Goal: Information Seeking & Learning: Learn about a topic

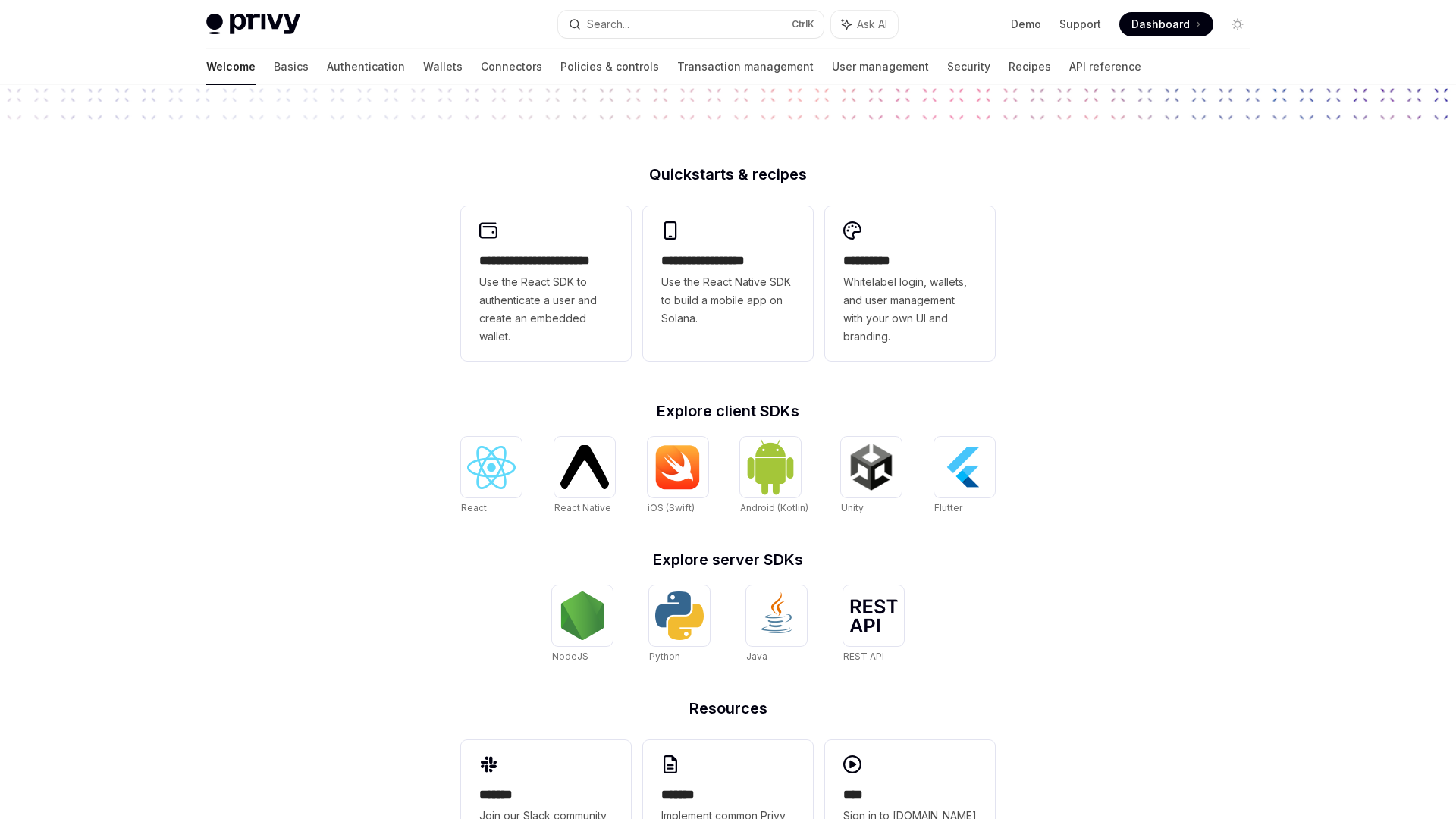
scroll to position [386, 0]
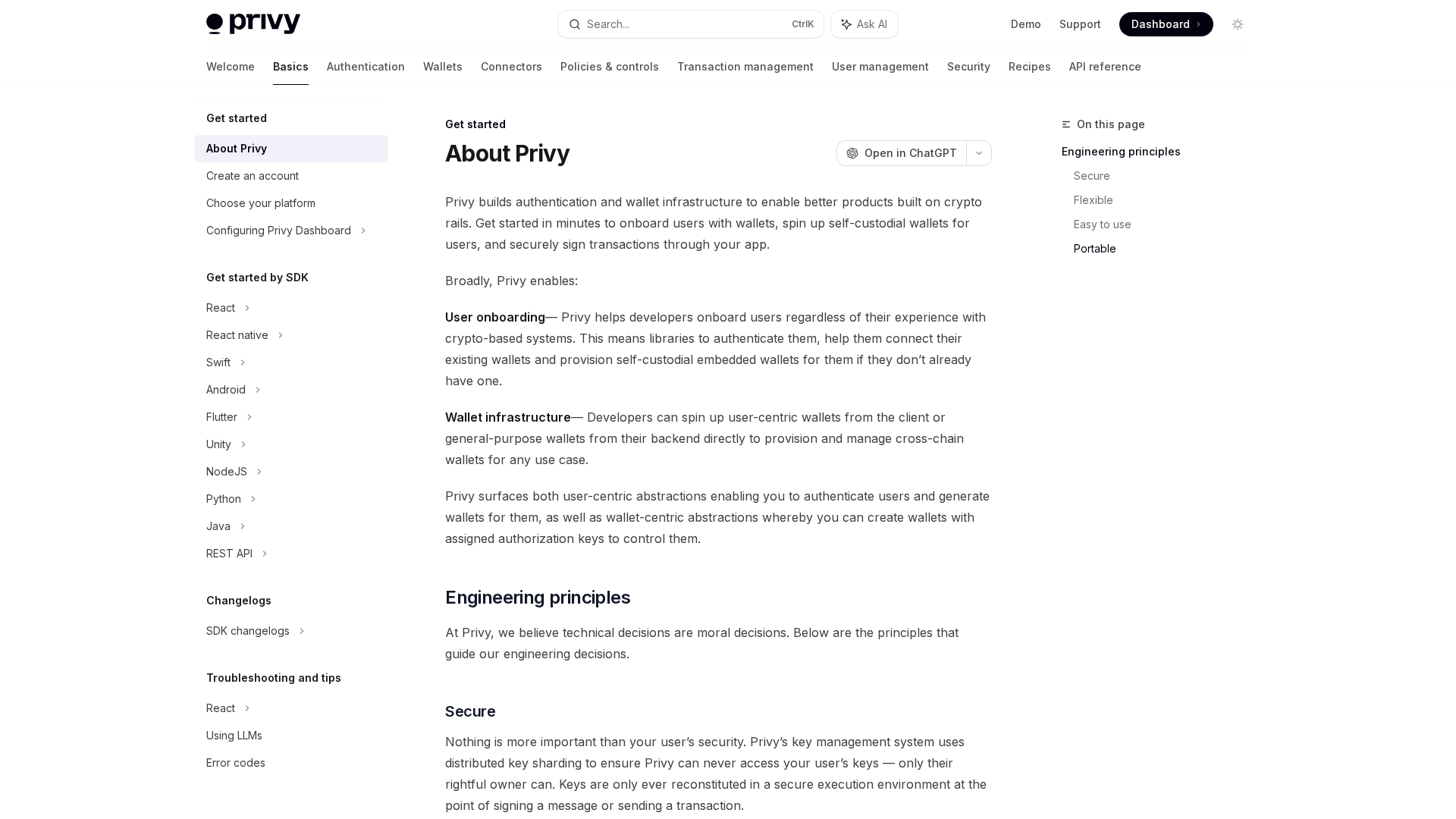
scroll to position [1165, 0]
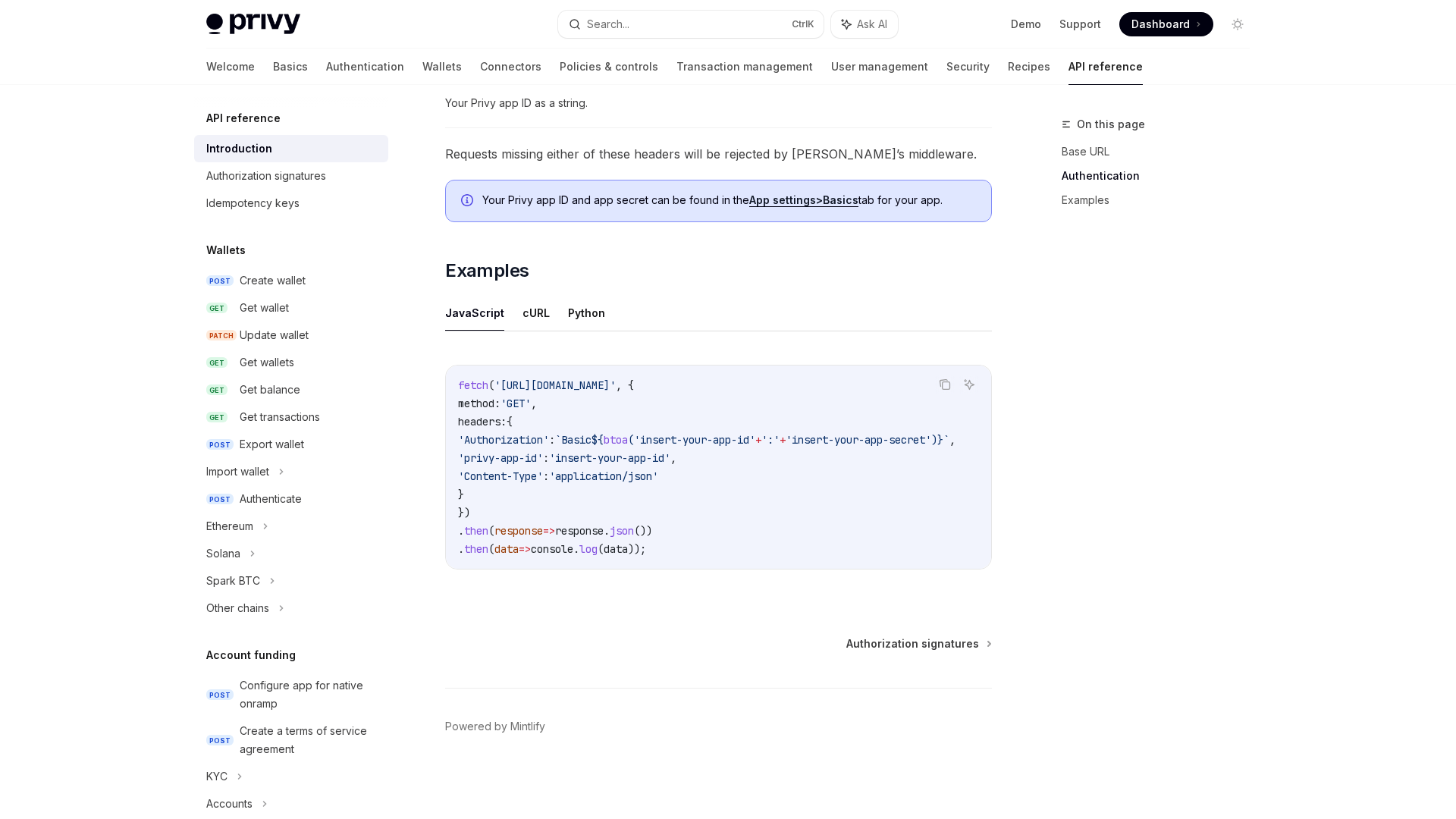
scroll to position [787, 0]
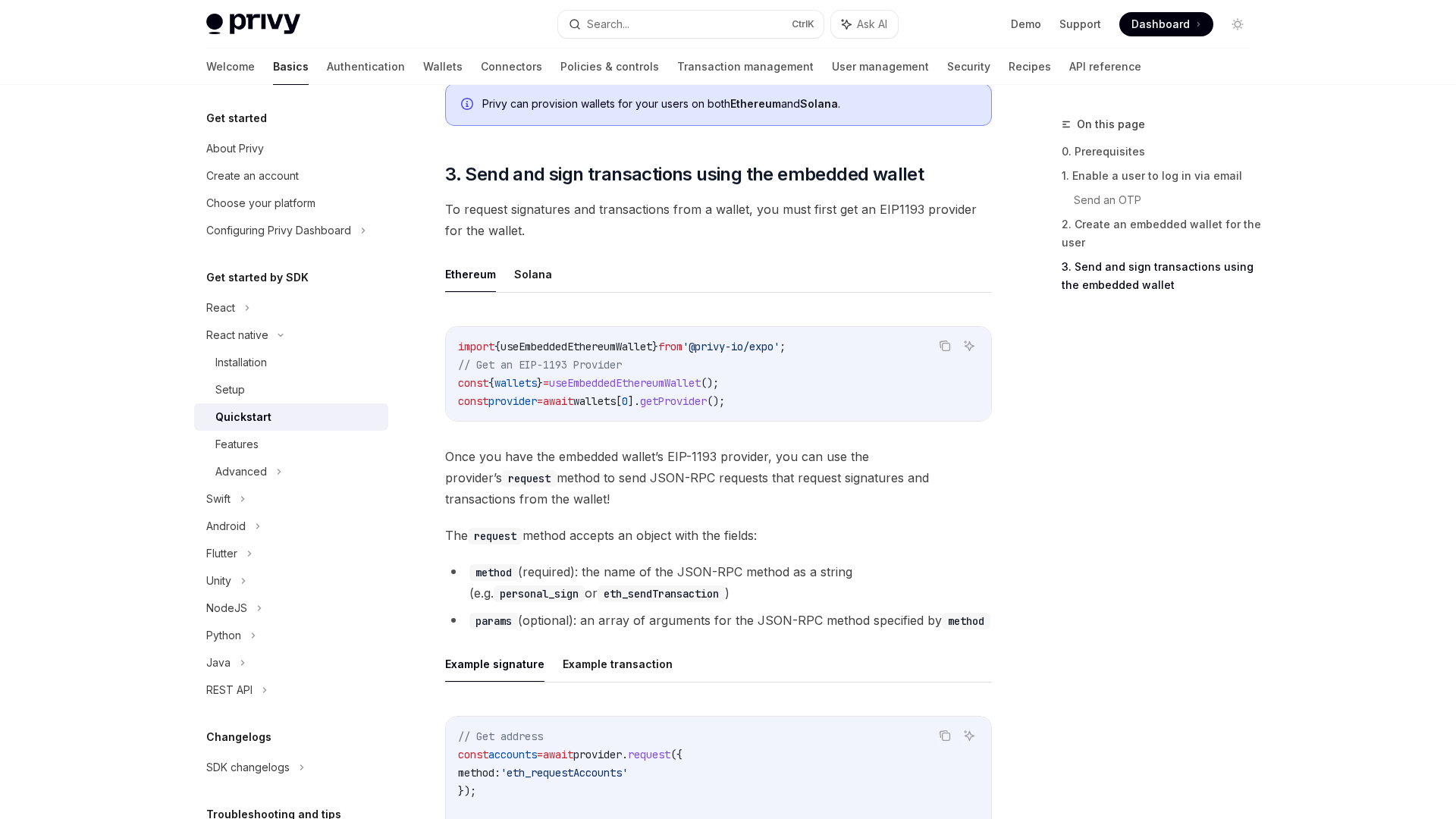
scroll to position [1897, 0]
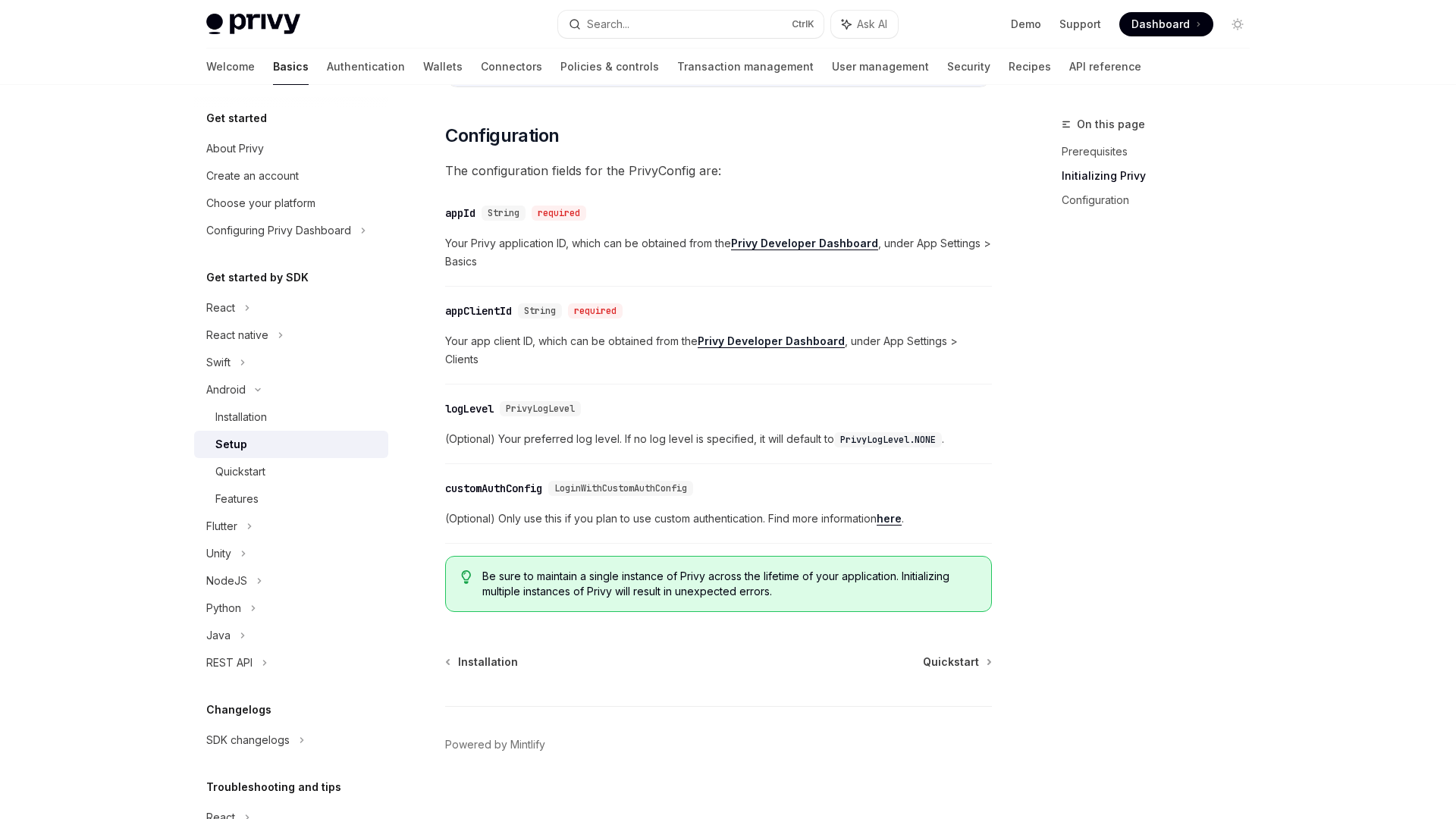
scroll to position [550, 0]
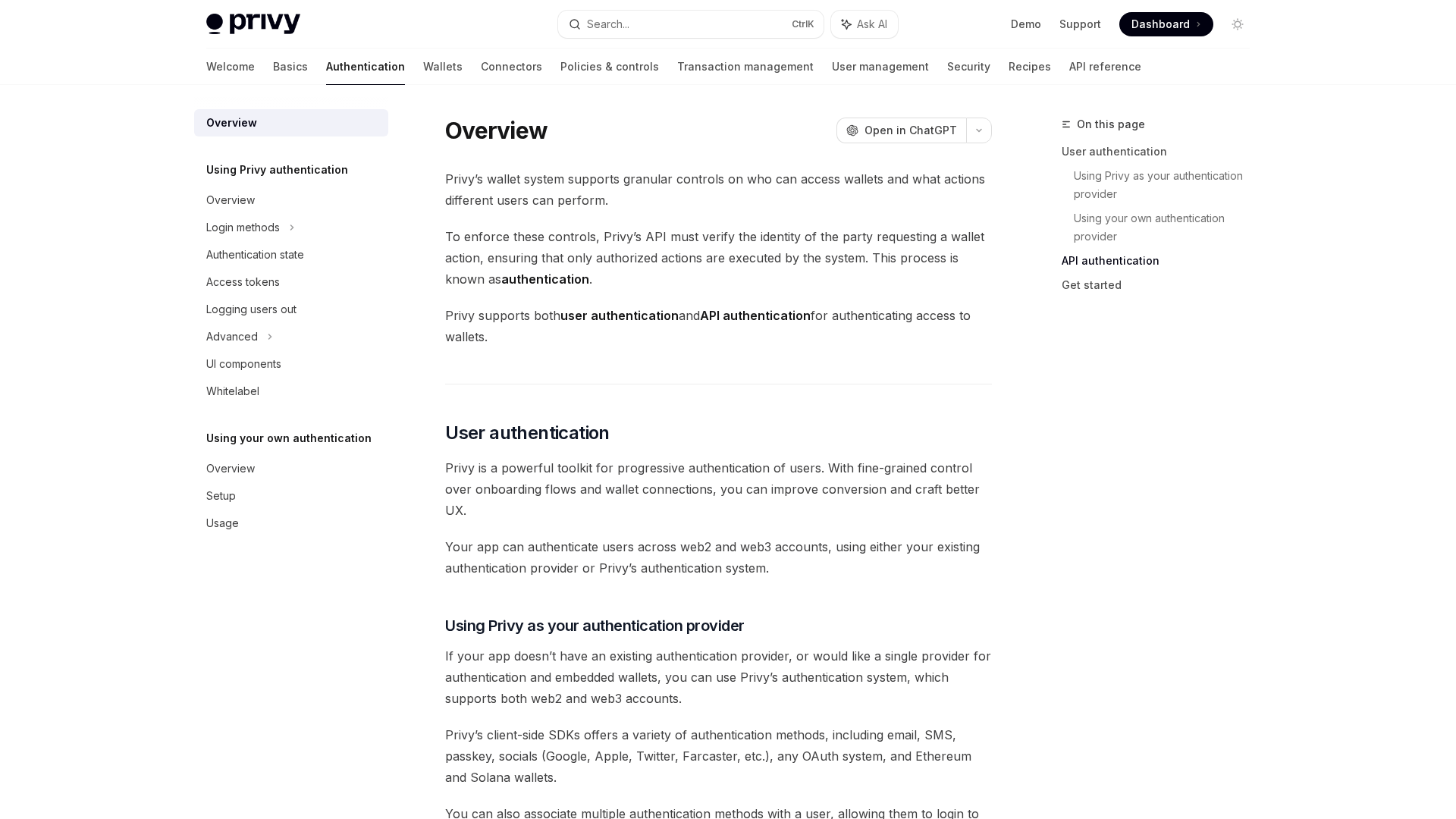
scroll to position [1084, 0]
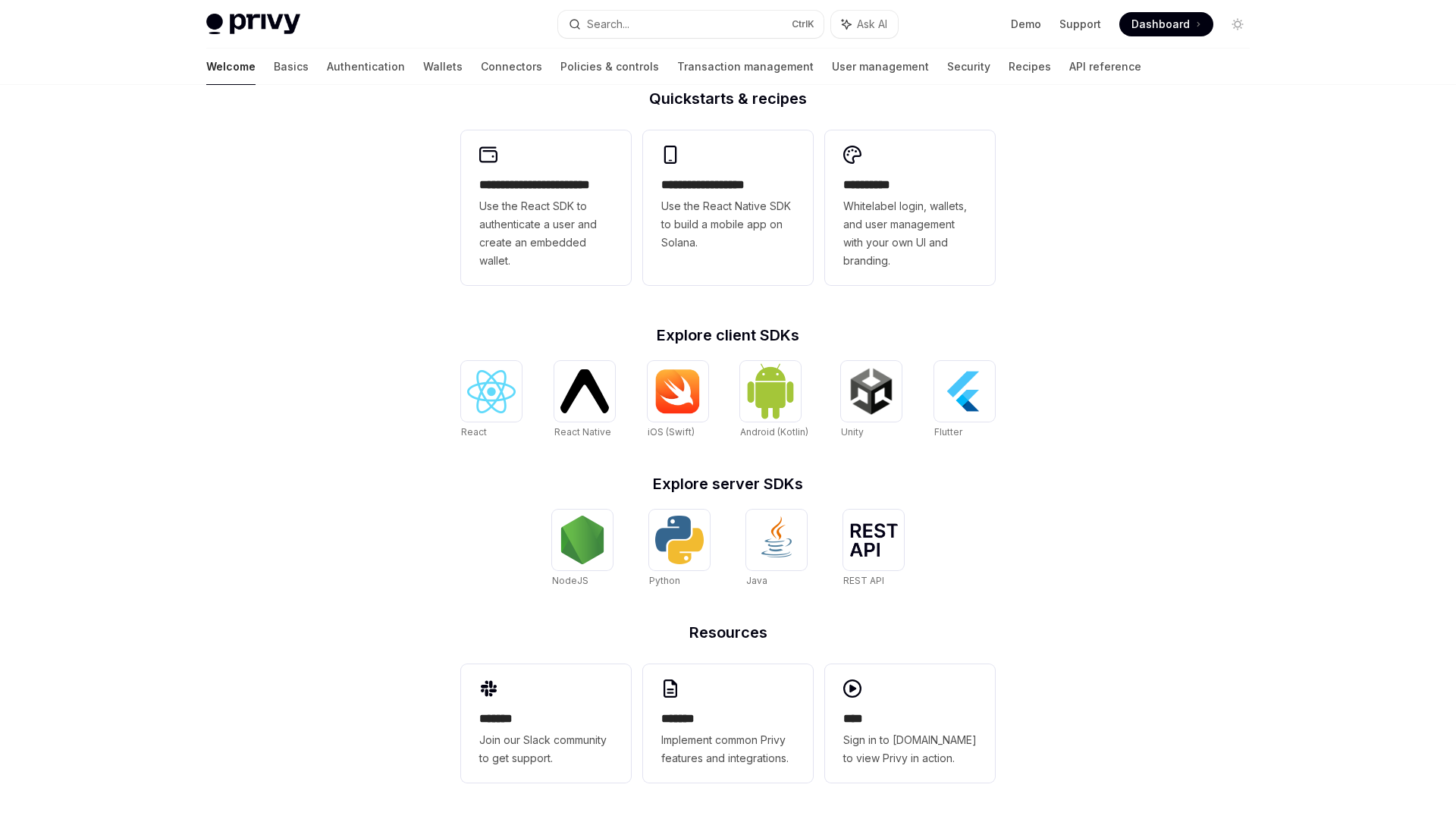
scroll to position [386, 0]
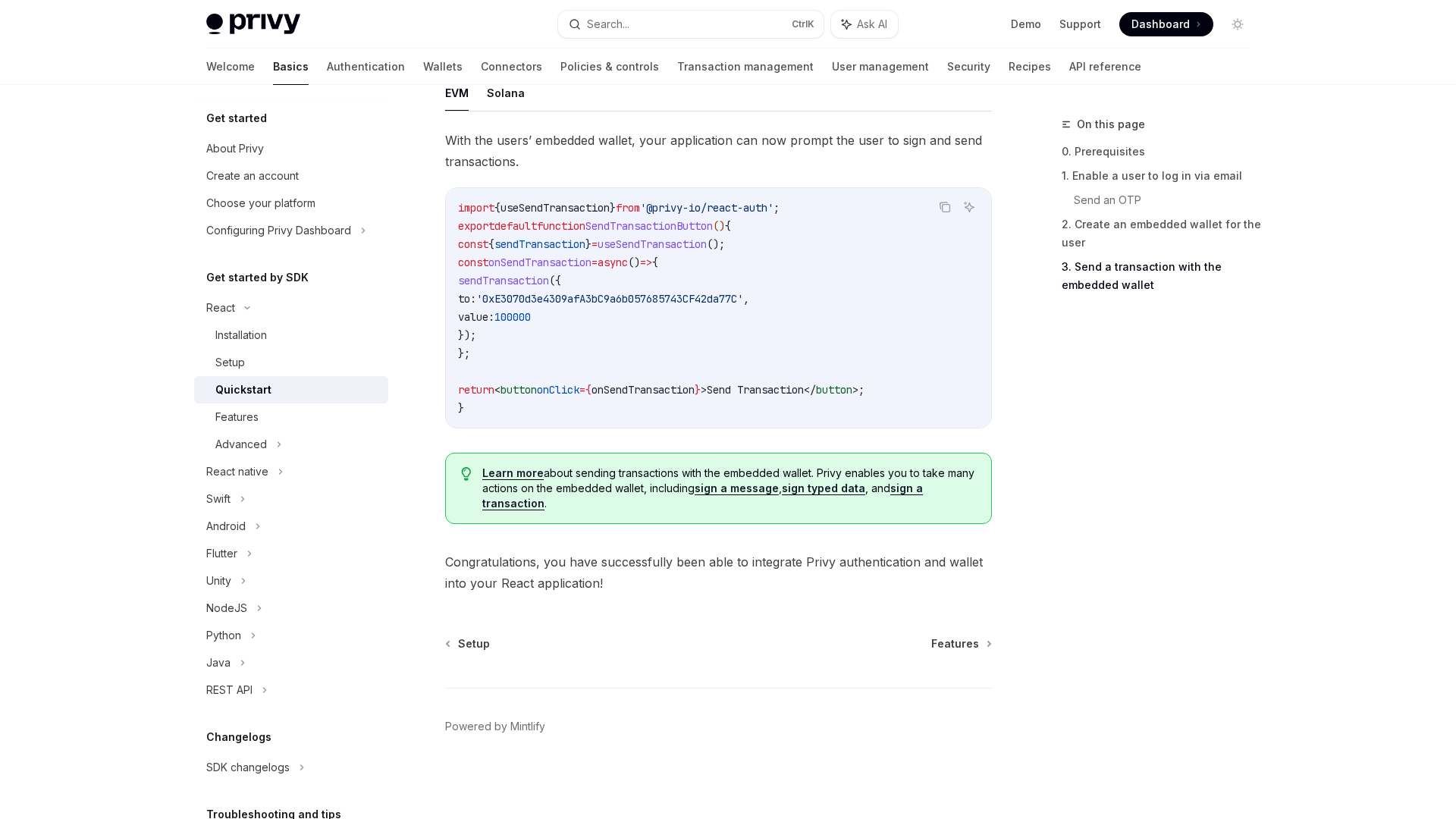
scroll to position [1380, 0]
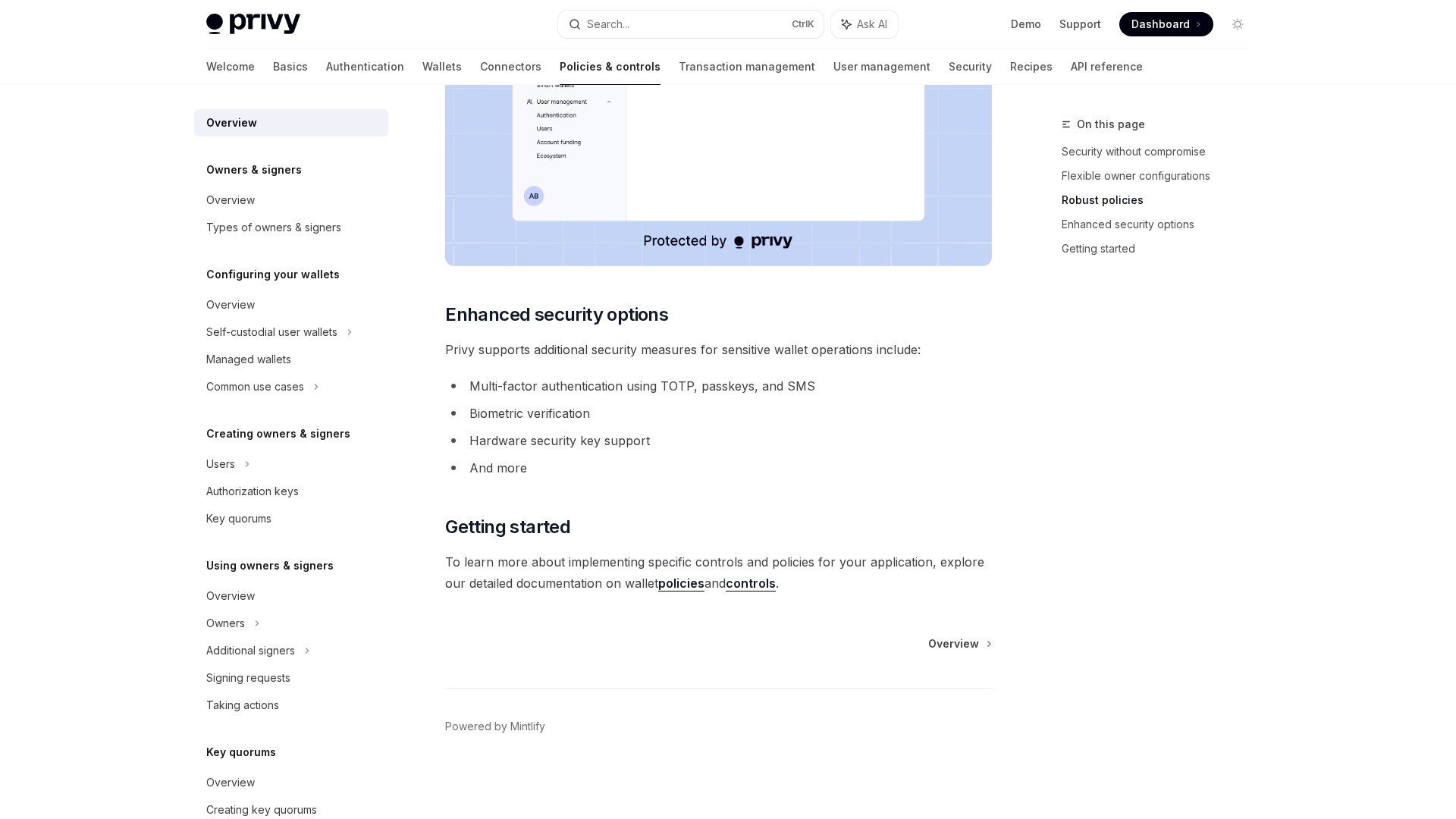
scroll to position [1105, 0]
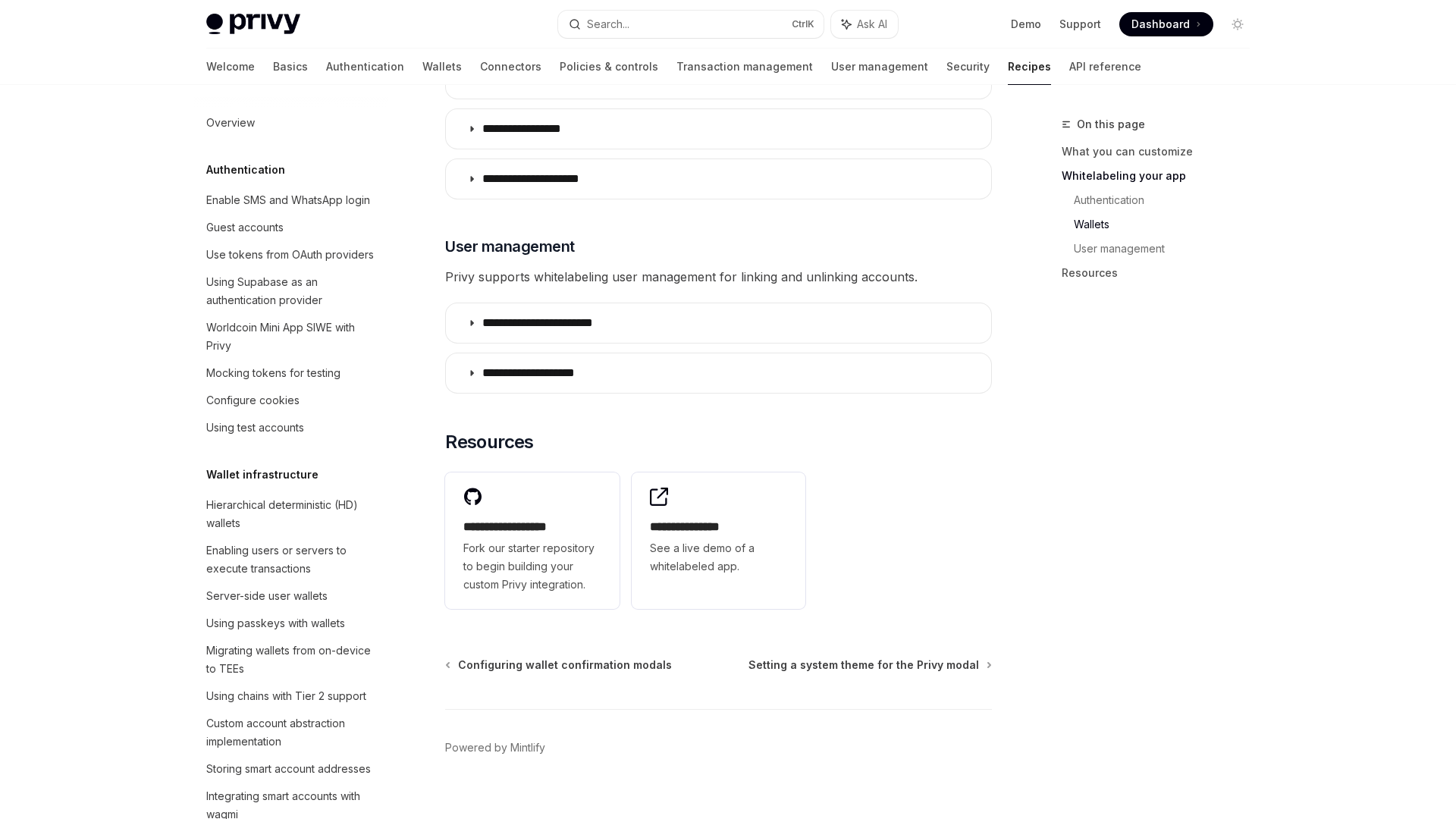
scroll to position [485, 0]
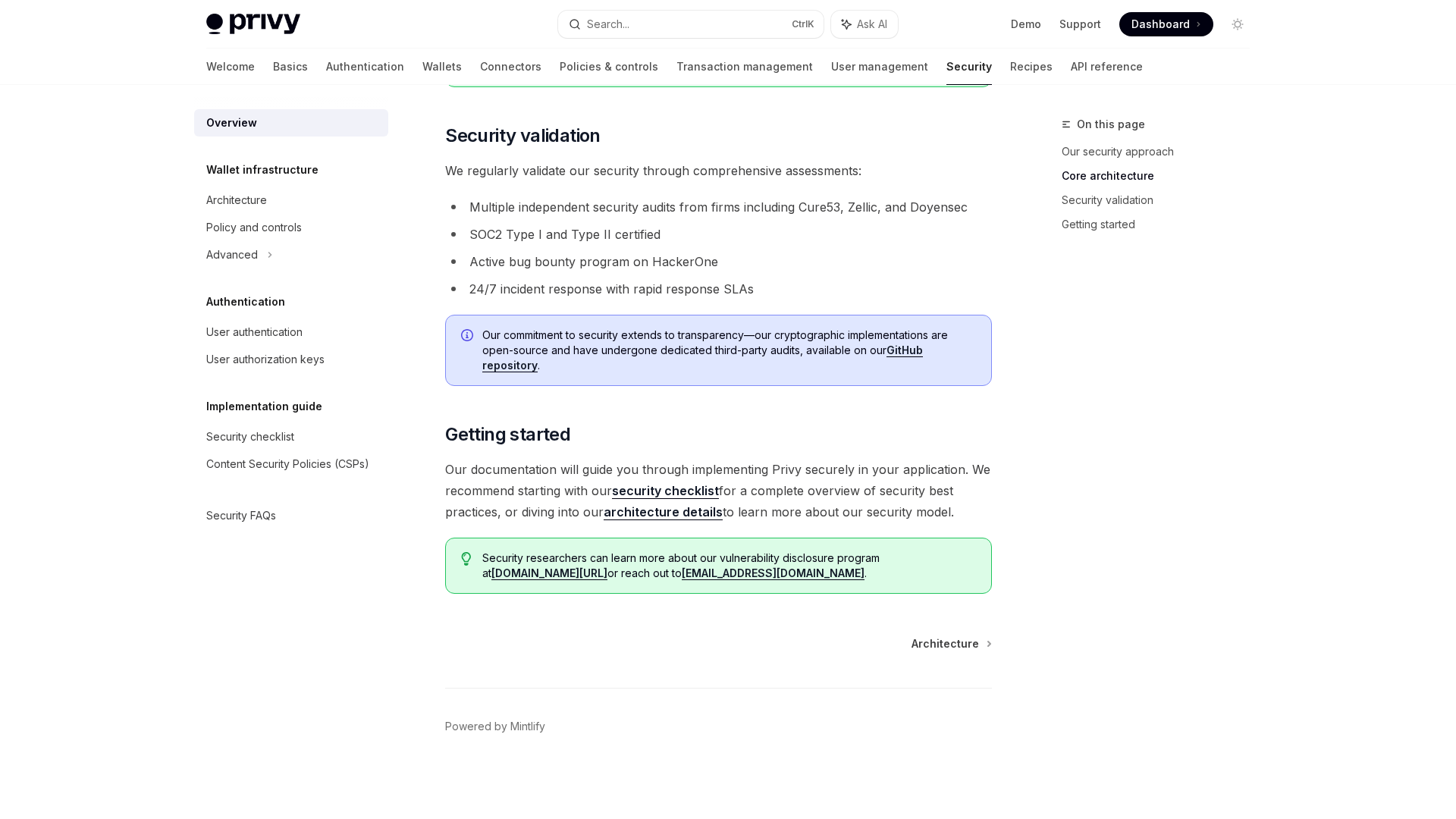
scroll to position [935, 0]
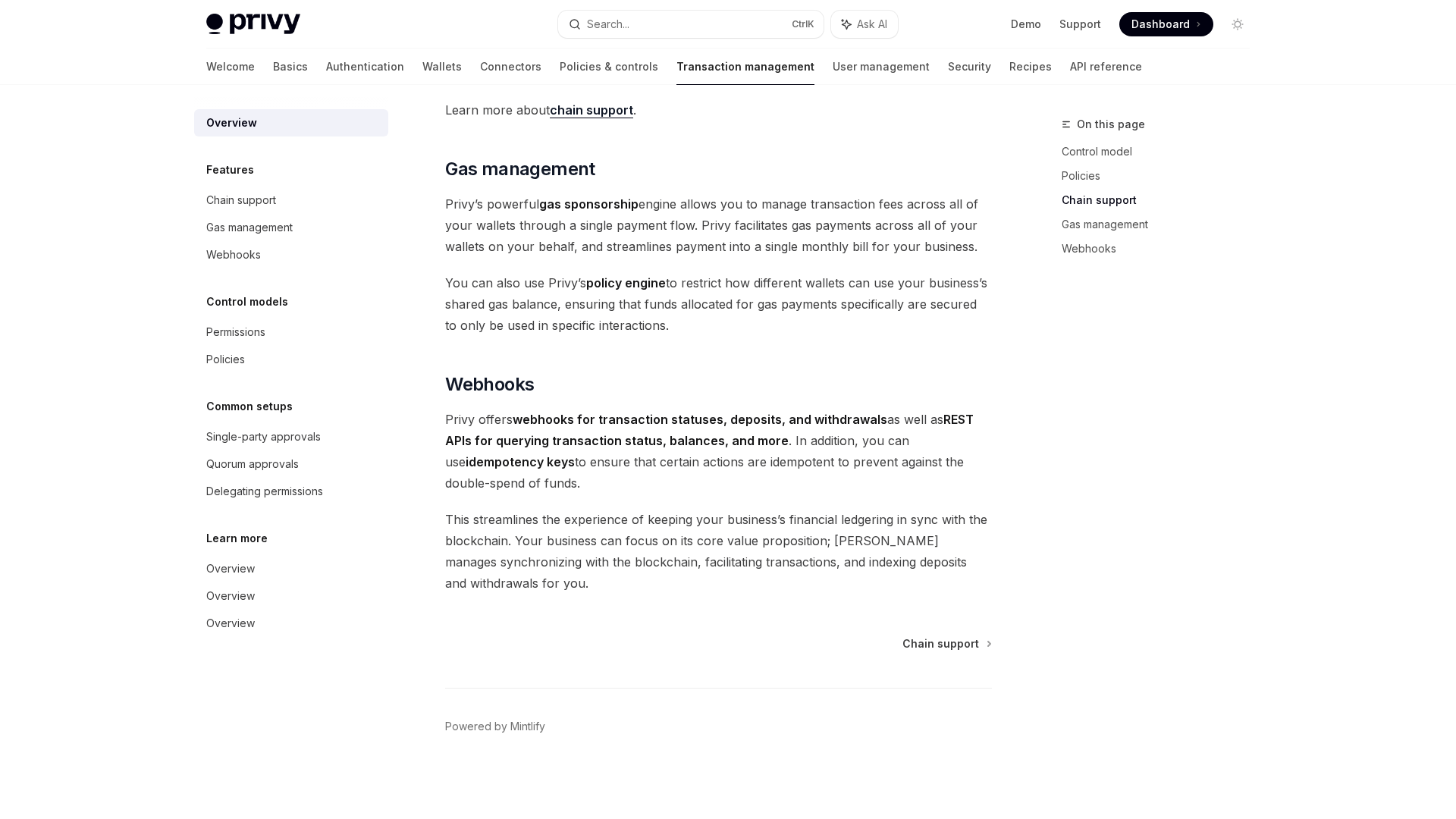
scroll to position [1227, 0]
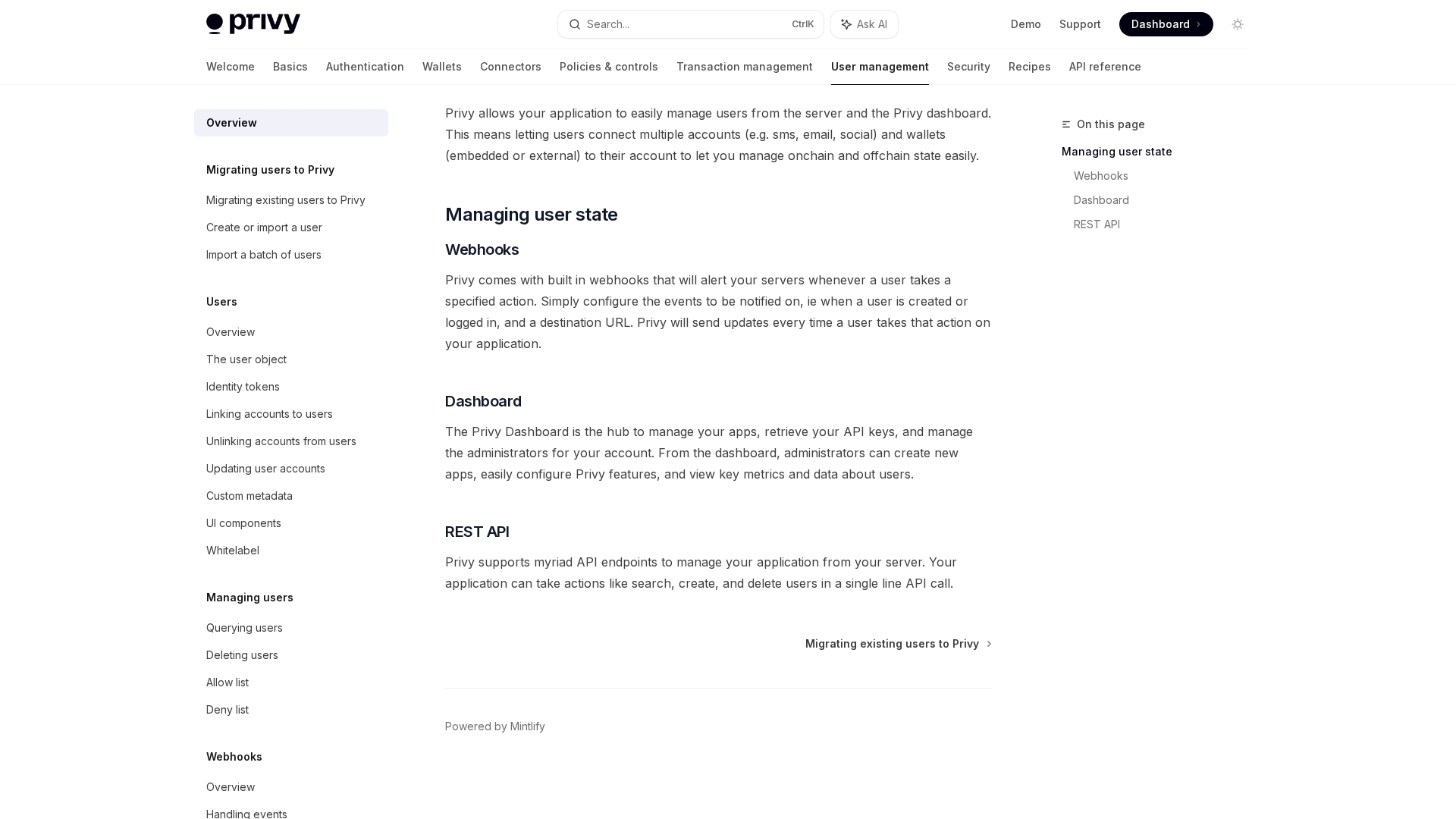
scroll to position [124, 0]
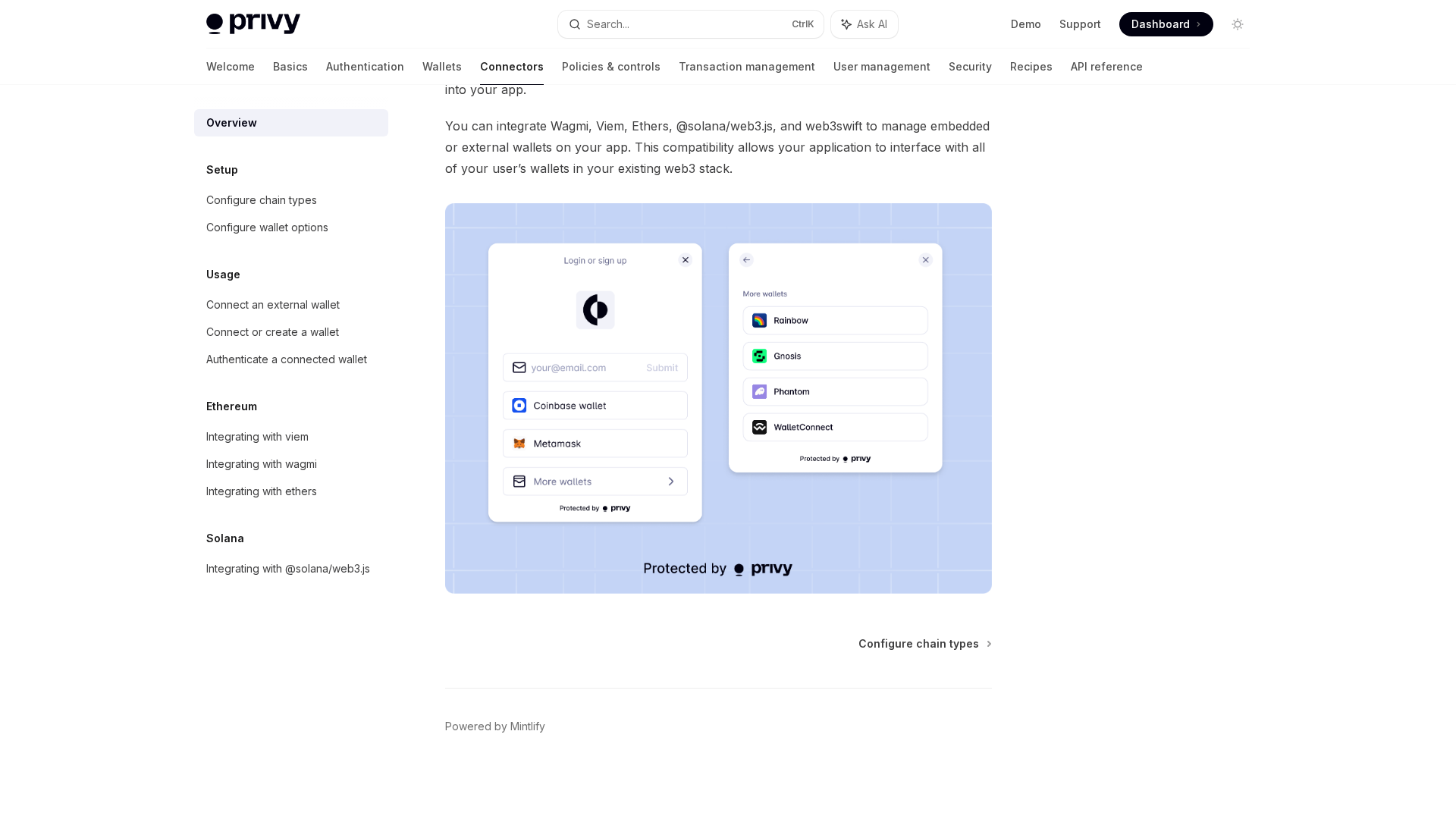
scroll to position [153, 0]
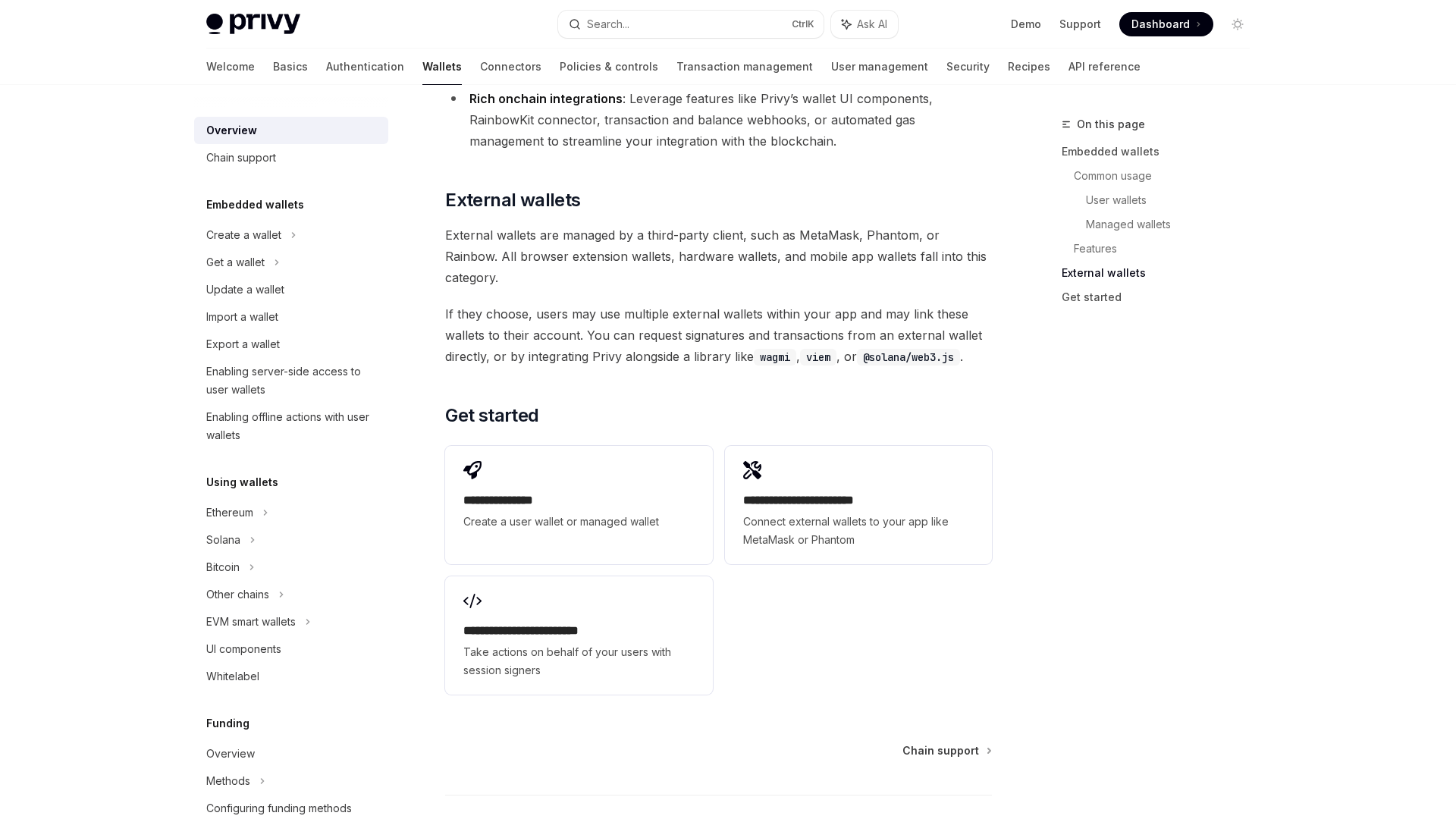
scroll to position [2199, 0]
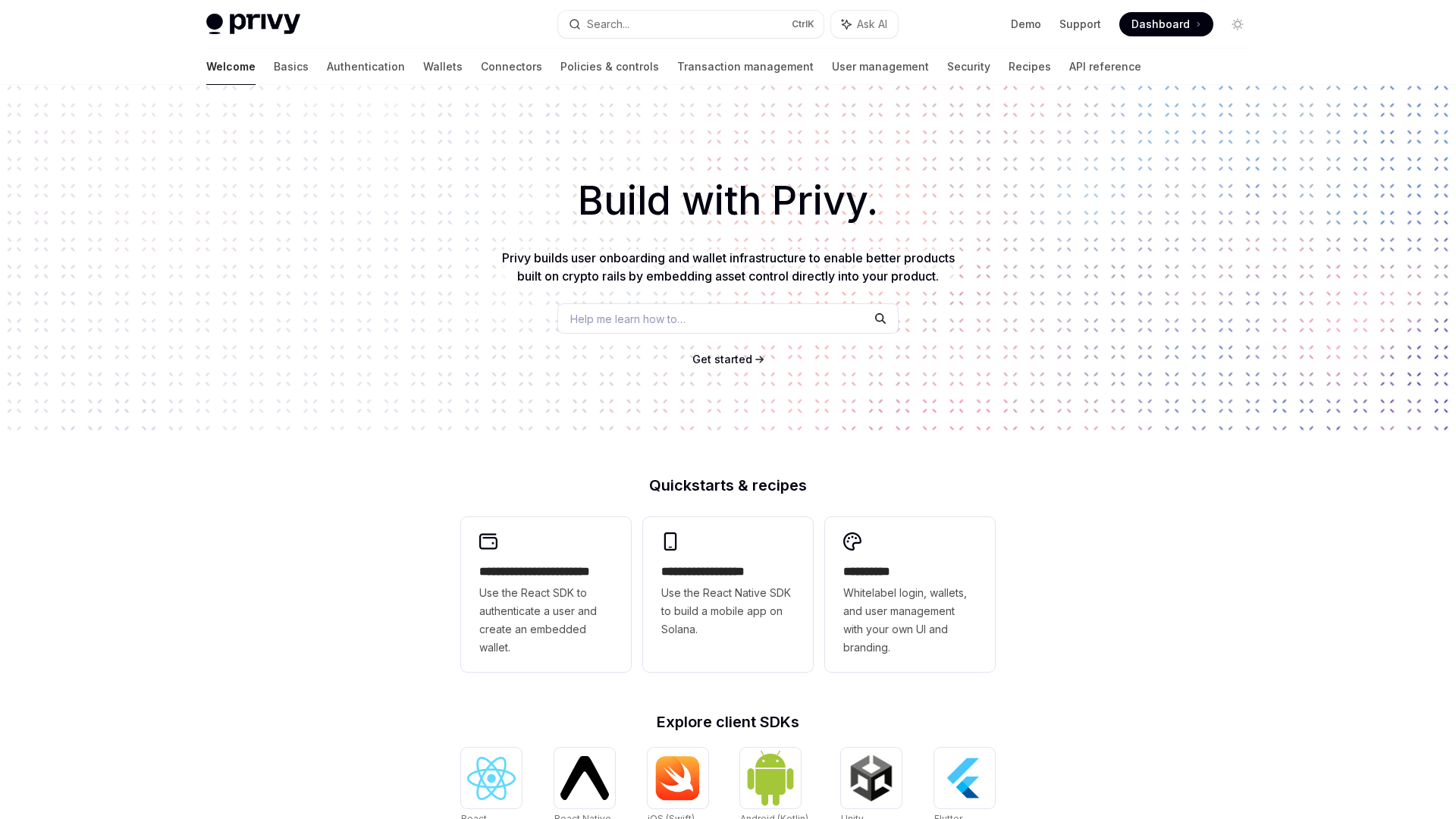
scroll to position [386, 0]
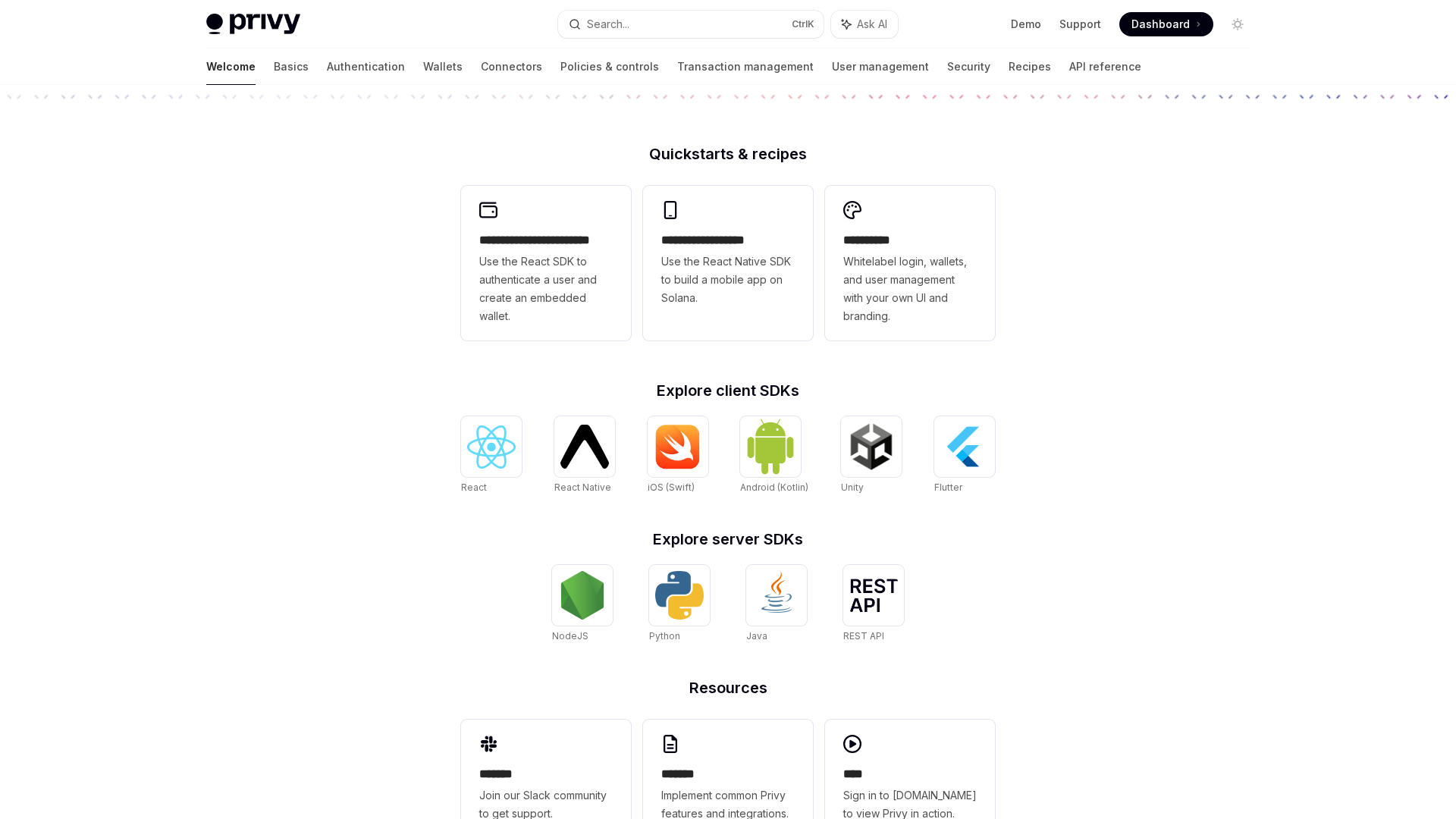
scroll to position [386, 0]
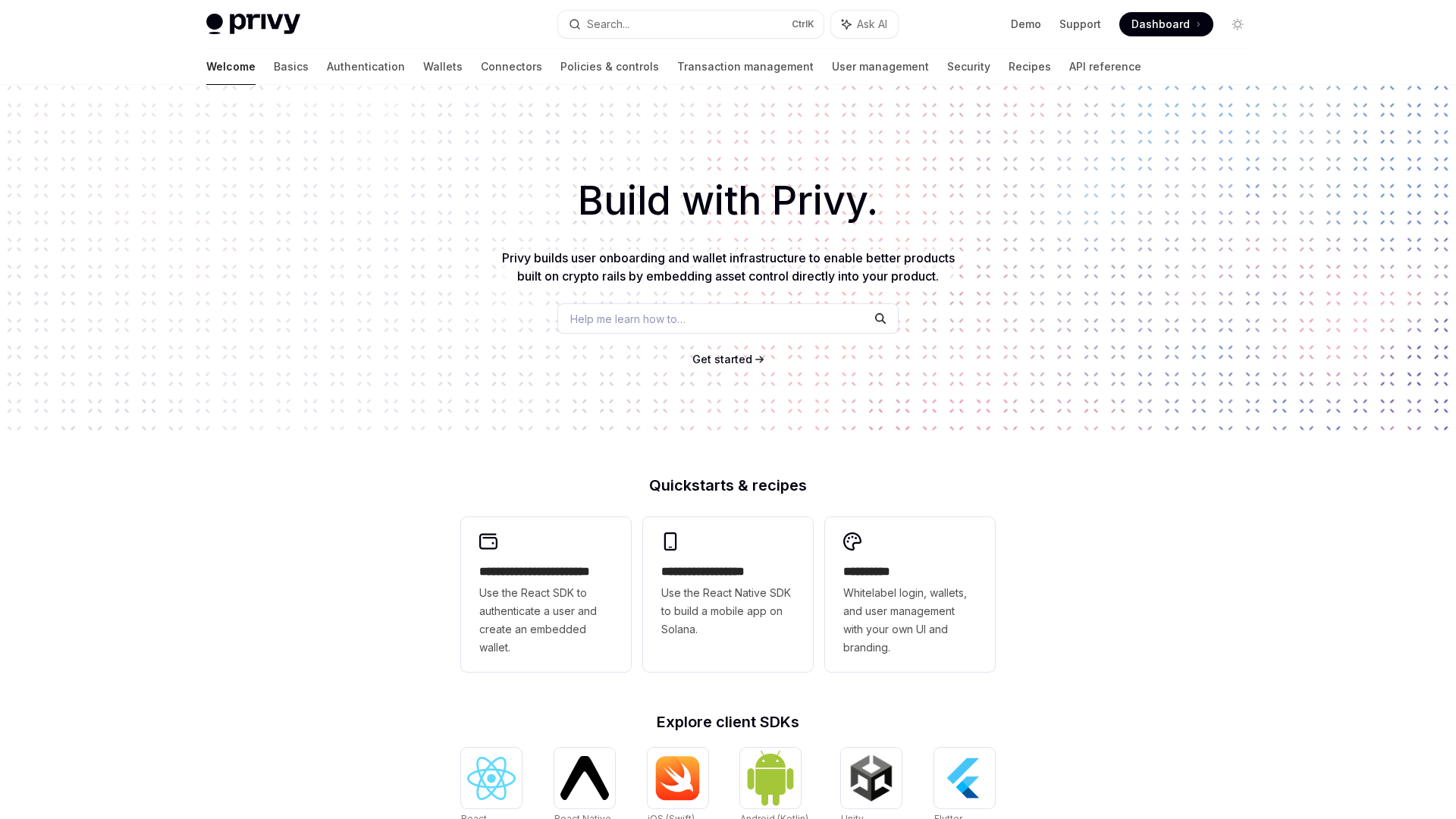
scroll to position [386, 0]
